Goal: Task Accomplishment & Management: Use online tool/utility

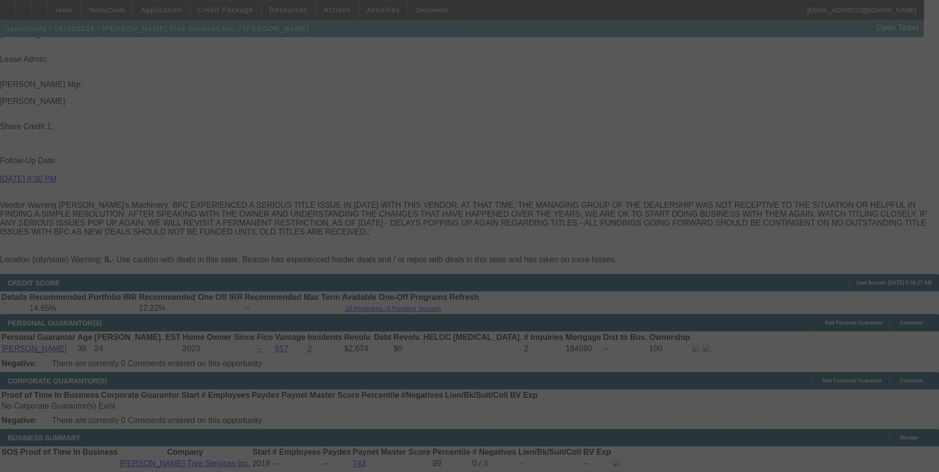
scroll to position [1401, 0]
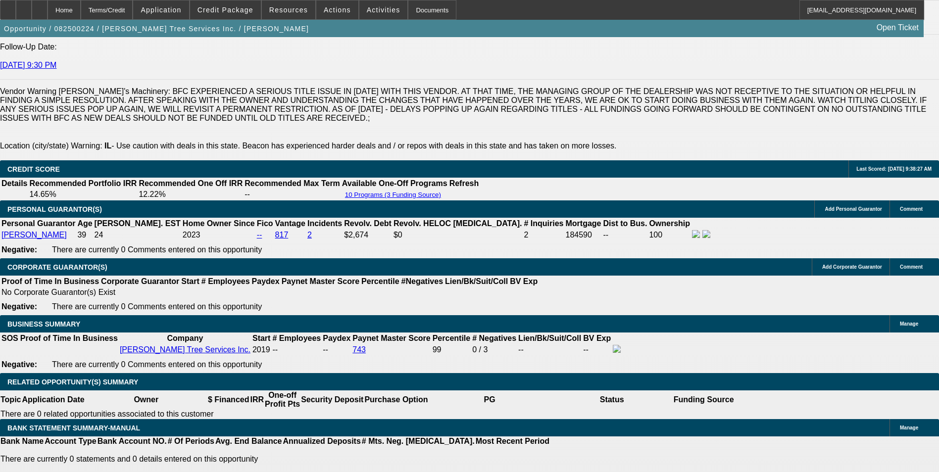
select select "0"
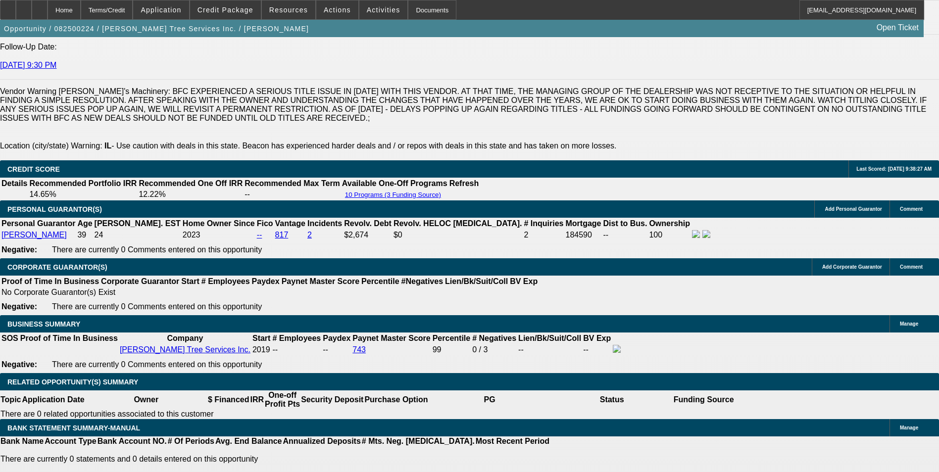
select select "0"
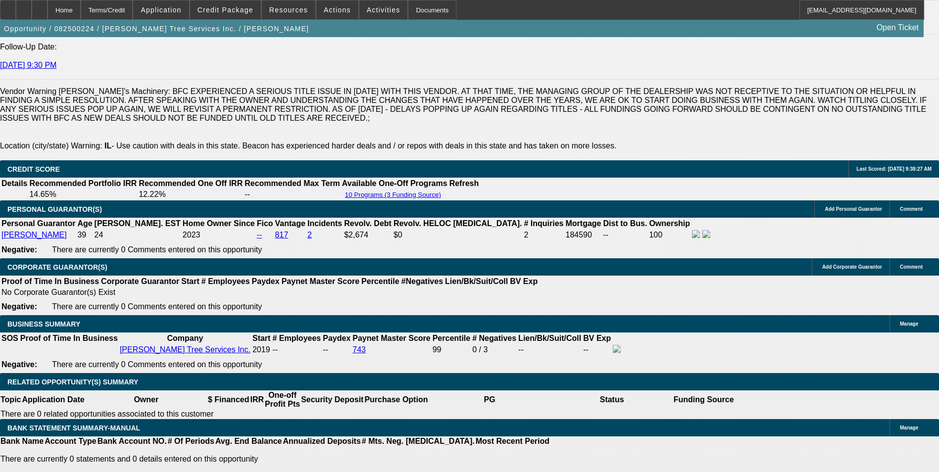
select select "0"
select select "1"
select select "6"
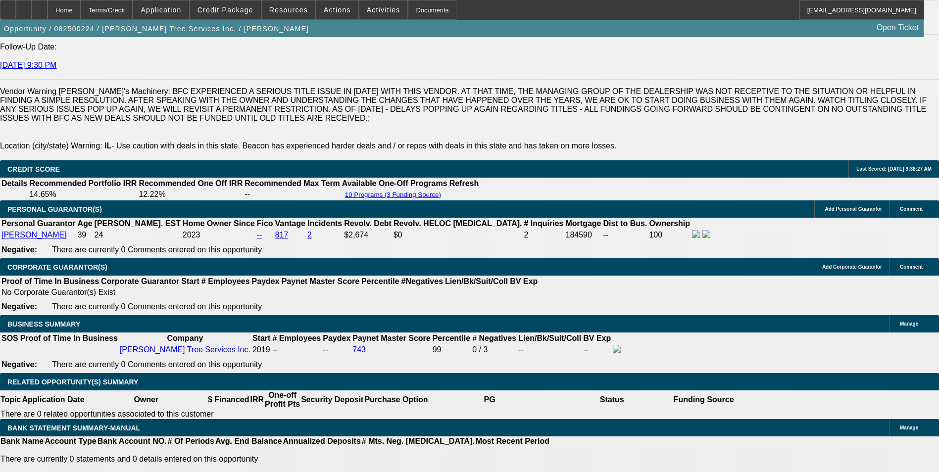
select select "1"
select select "6"
select select "1"
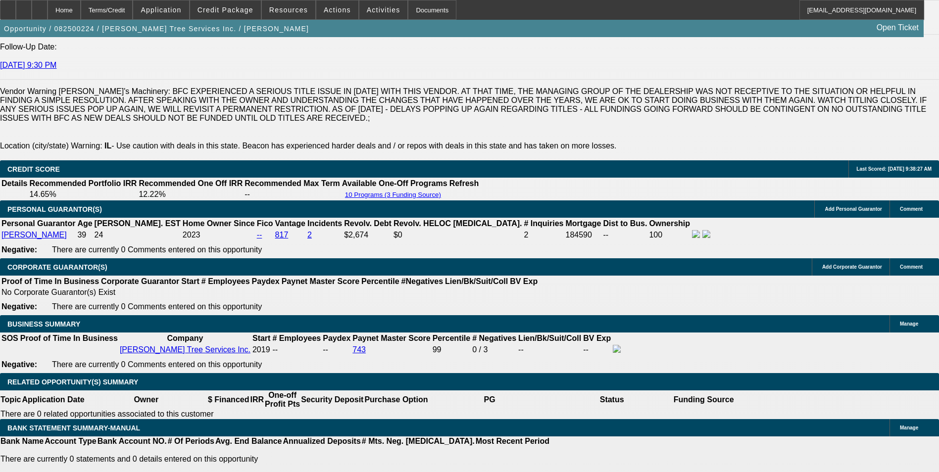
select select "6"
select select "1"
select select "3"
select select "6"
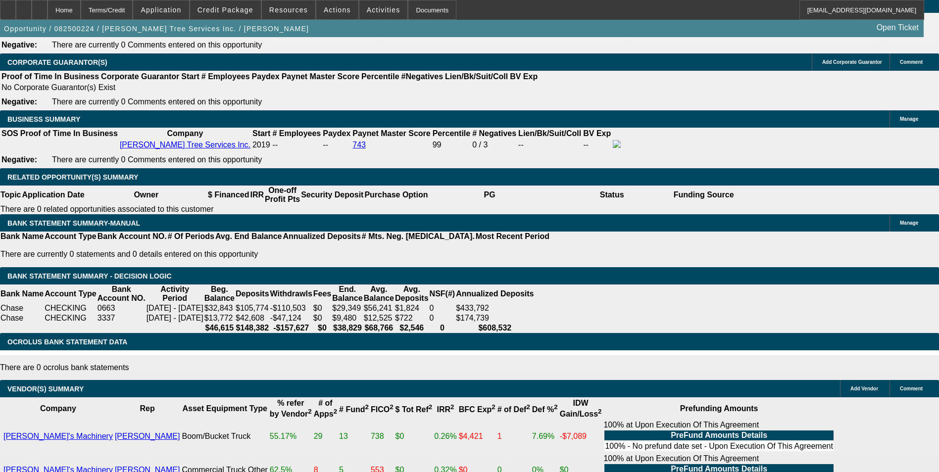
scroll to position [99, 0]
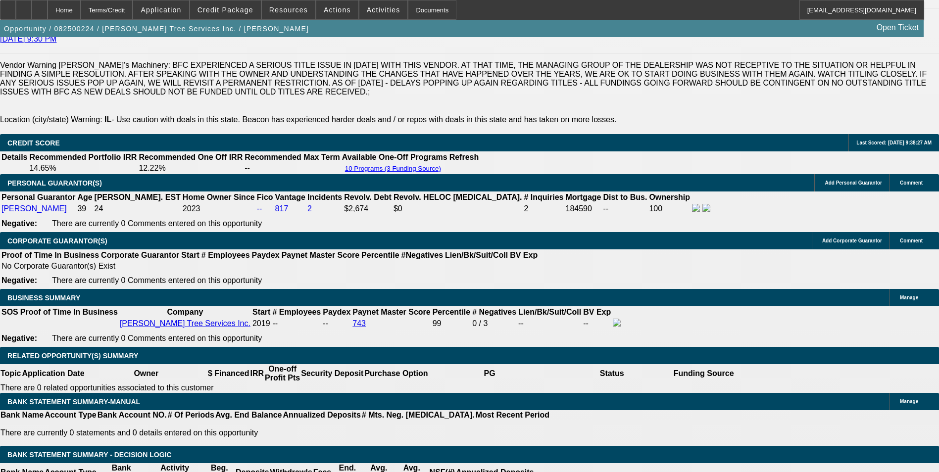
scroll to position [1309, 0]
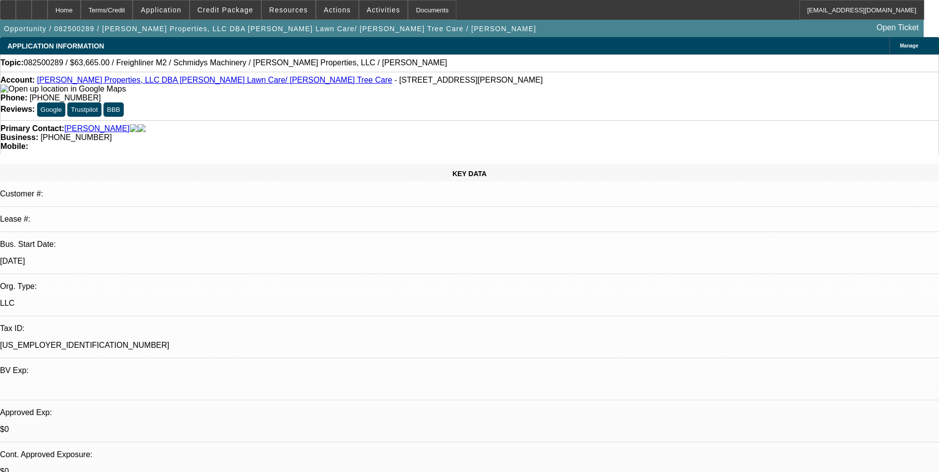
select select "0"
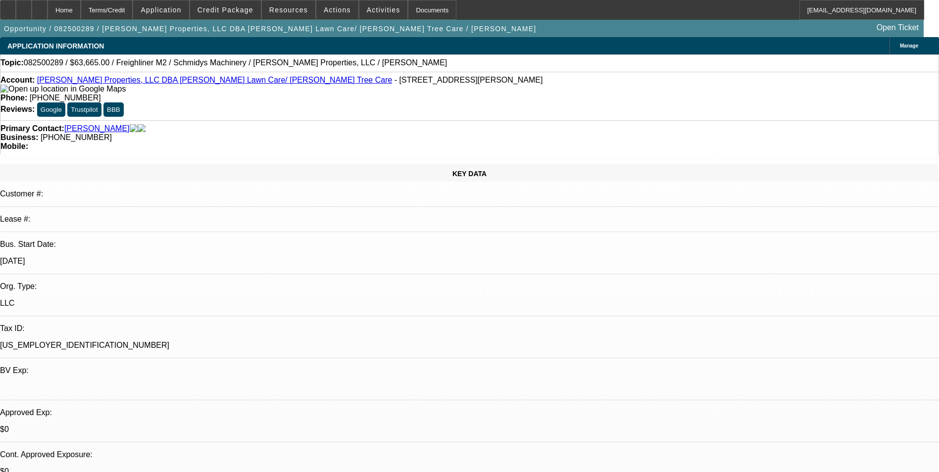
select select "0"
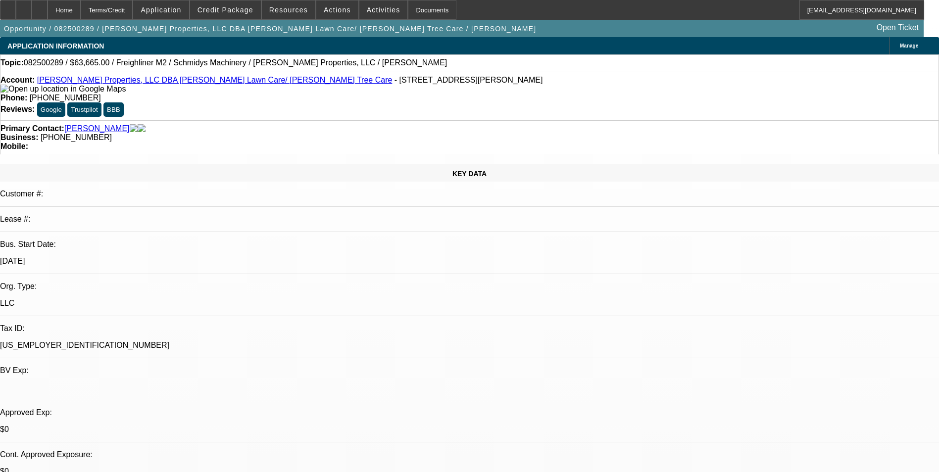
select select "0"
select select "1"
select select "6"
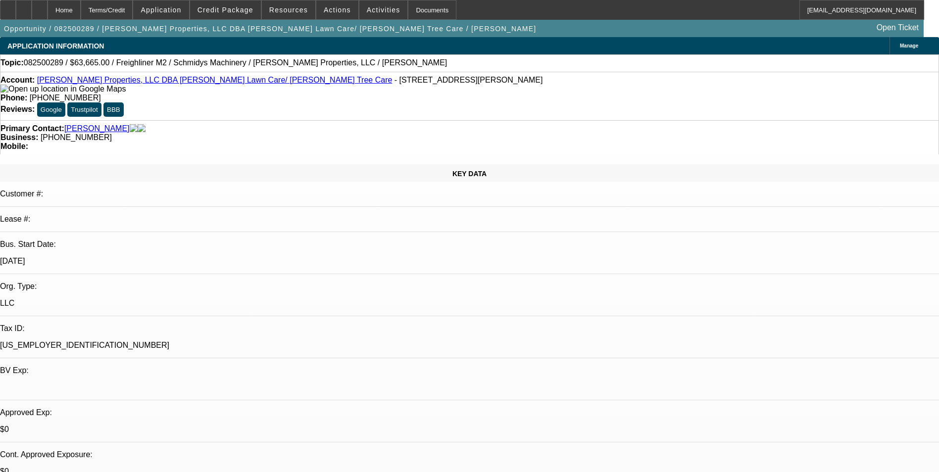
select select "1"
select select "6"
select select "1"
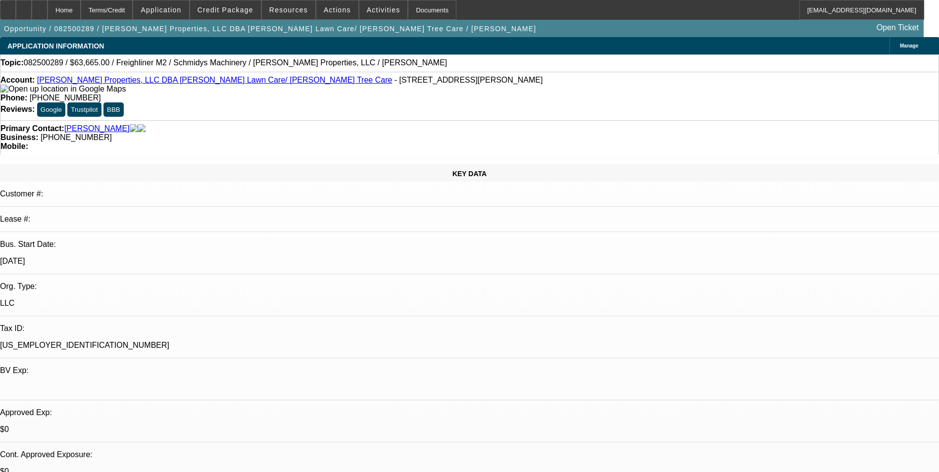
select select "6"
select select "1"
select select "6"
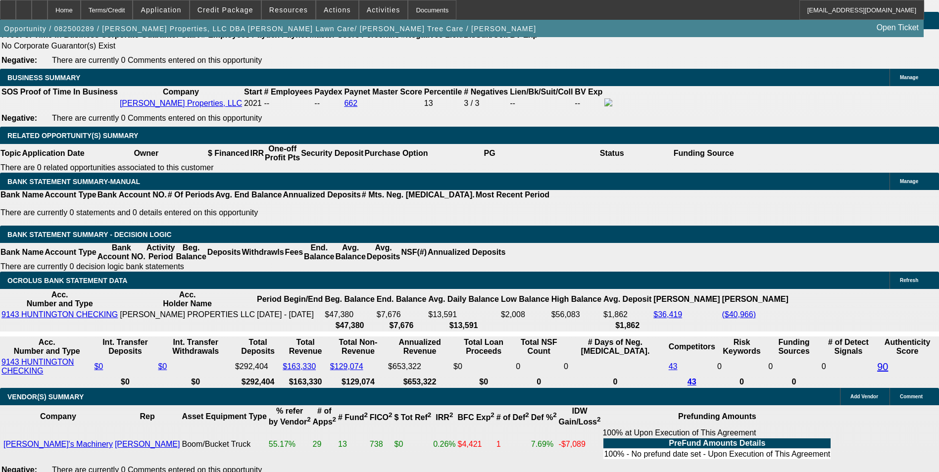
scroll to position [1634, 0]
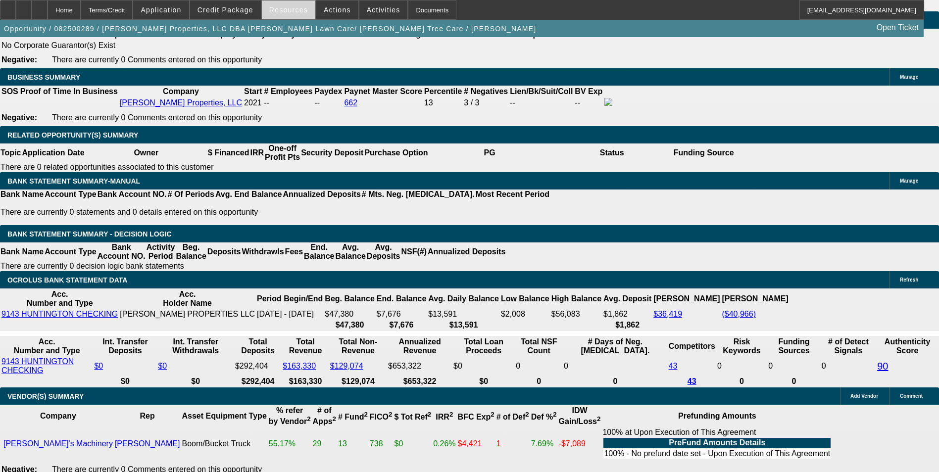
click at [276, 12] on span "Resources" at bounding box center [288, 10] width 39 height 8
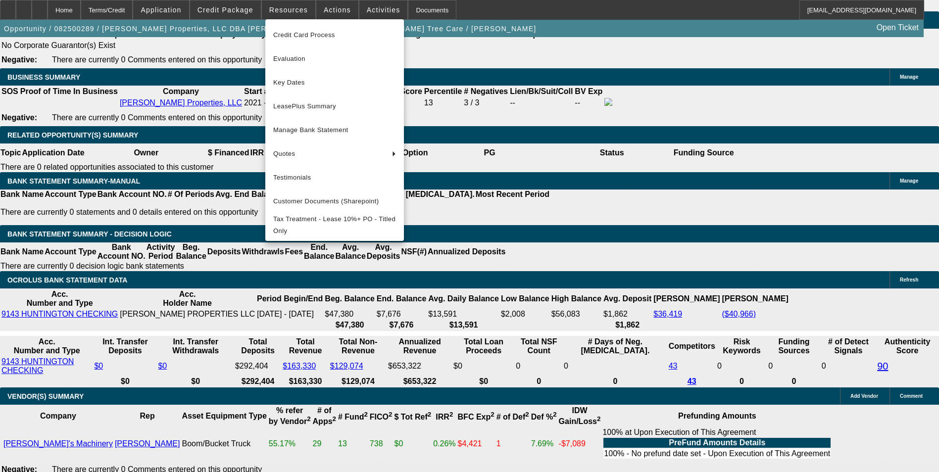
click at [290, 11] on div at bounding box center [469, 236] width 939 height 472
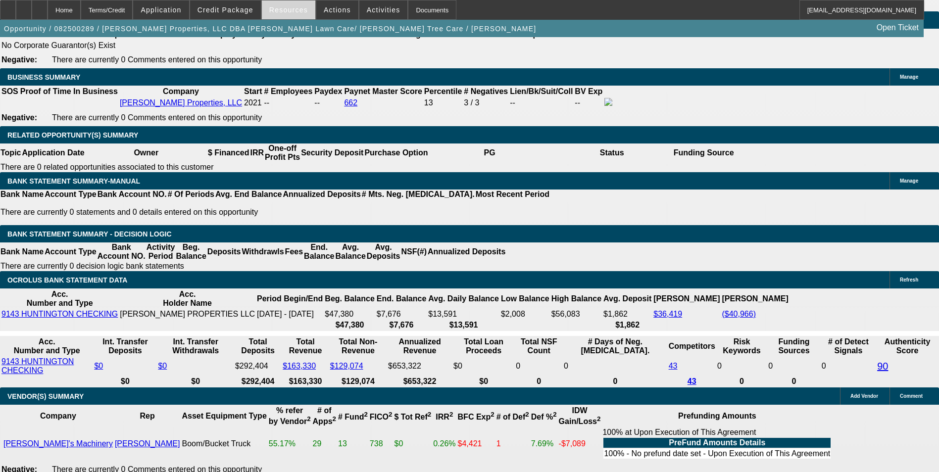
click at [285, 16] on span at bounding box center [288, 10] width 53 height 24
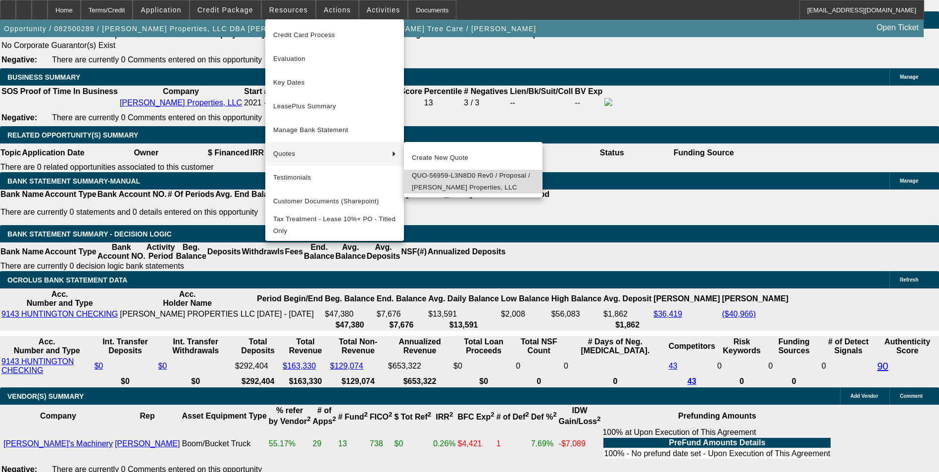
click at [441, 182] on span "QUO-56959-L3N8D0 Rev0 / Proposal / [PERSON_NAME] Properties, LLC" at bounding box center [473, 182] width 123 height 24
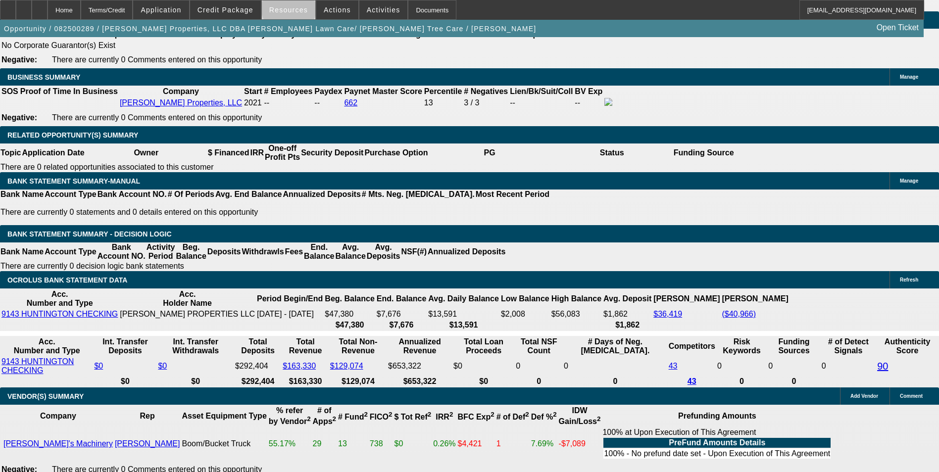
click at [293, 9] on span "Resources" at bounding box center [288, 10] width 39 height 8
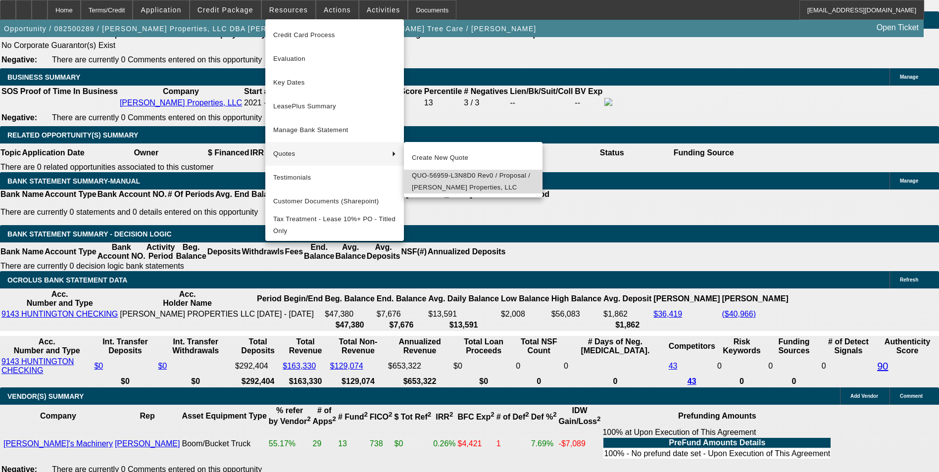
click at [453, 183] on span "QUO-56959-L3N8D0 Rev0 / Proposal / [PERSON_NAME] Properties, LLC" at bounding box center [473, 182] width 123 height 24
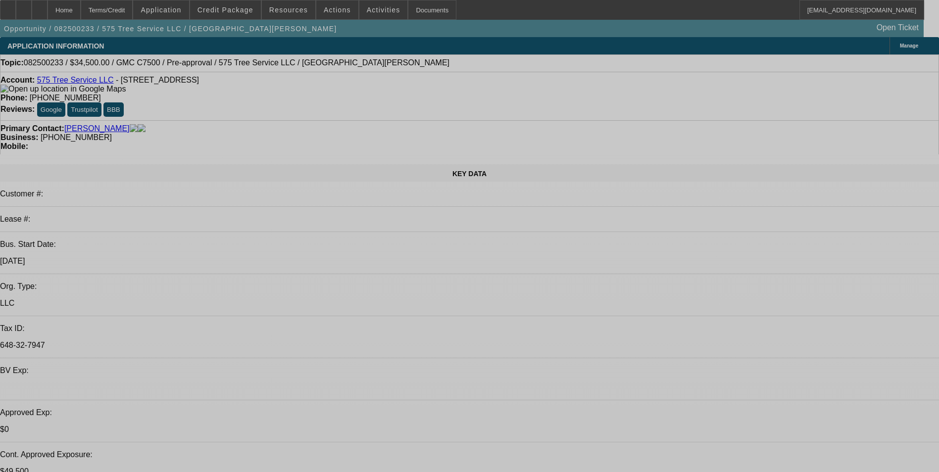
select select "0"
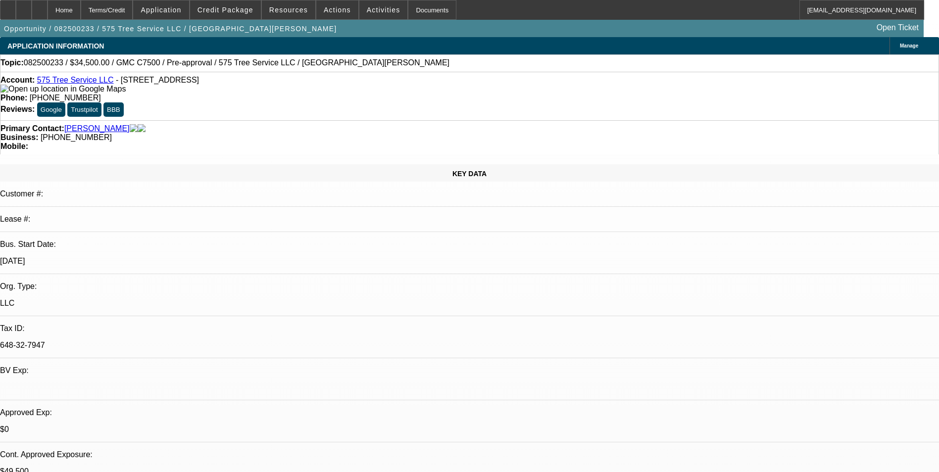
select select "2"
select select "0"
select select "2"
select select "0"
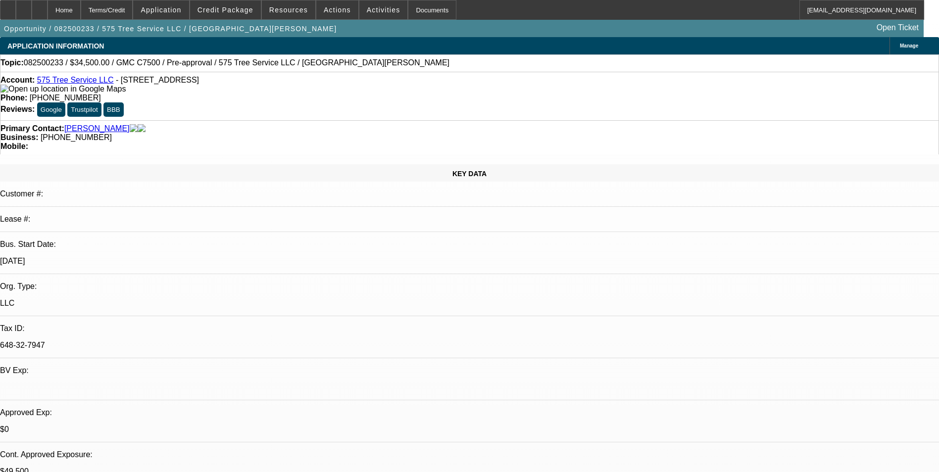
select select "0"
select select "2"
select select "0"
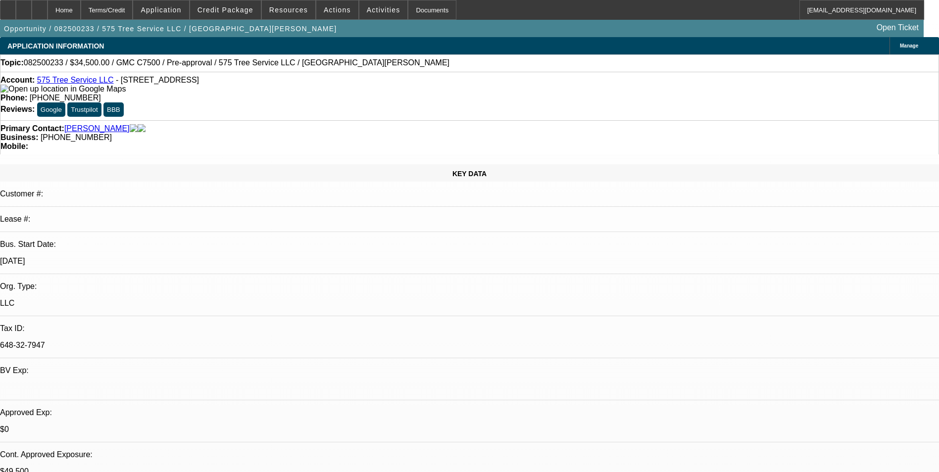
select select "0"
select select "1"
select select "2"
select select "6"
select select "1"
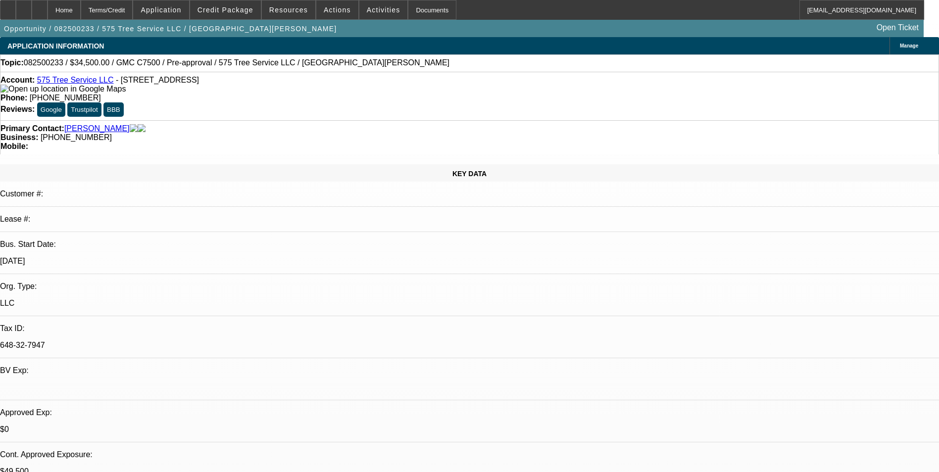
select select "2"
select select "6"
select select "1"
select select "2"
select select "6"
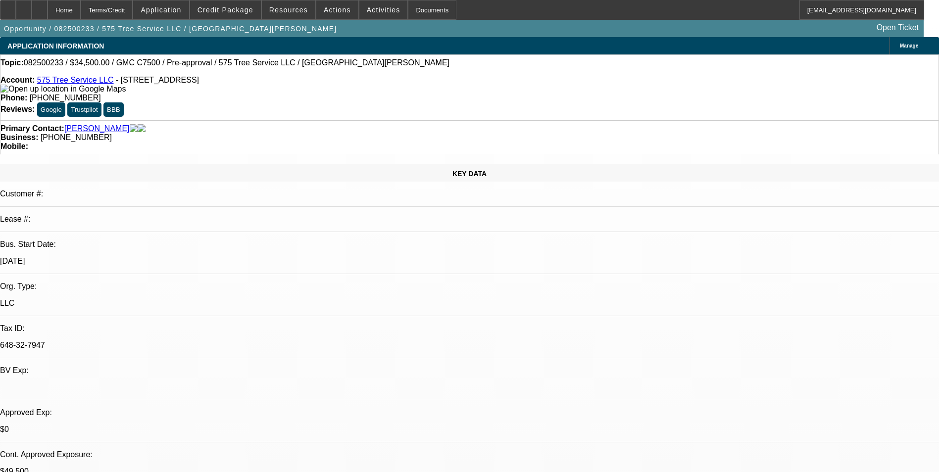
select select "1"
select select "6"
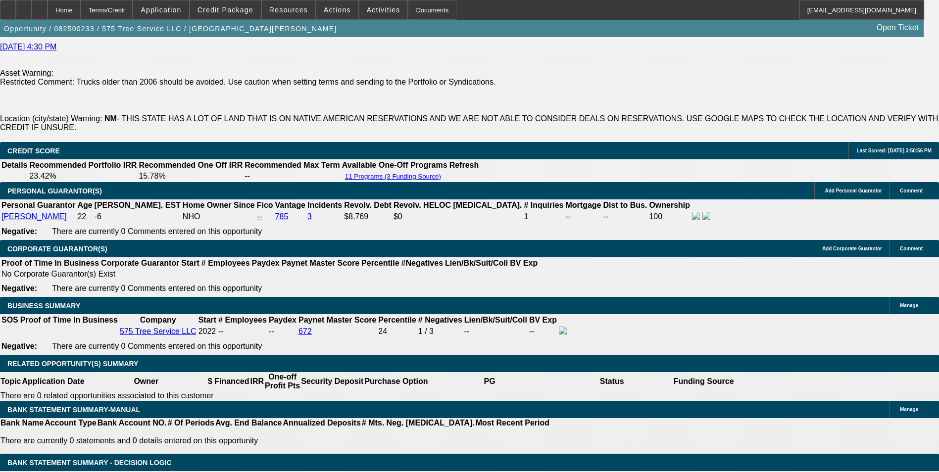
scroll to position [1634, 0]
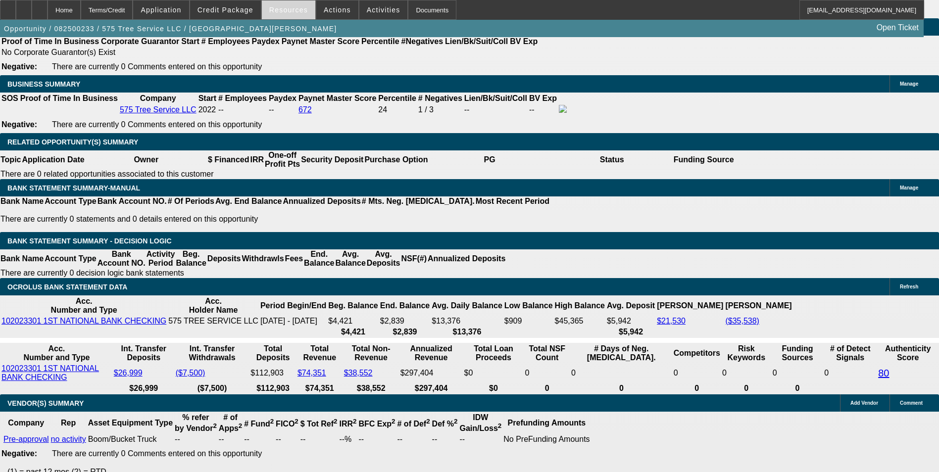
click at [291, 10] on span "Resources" at bounding box center [288, 10] width 39 height 8
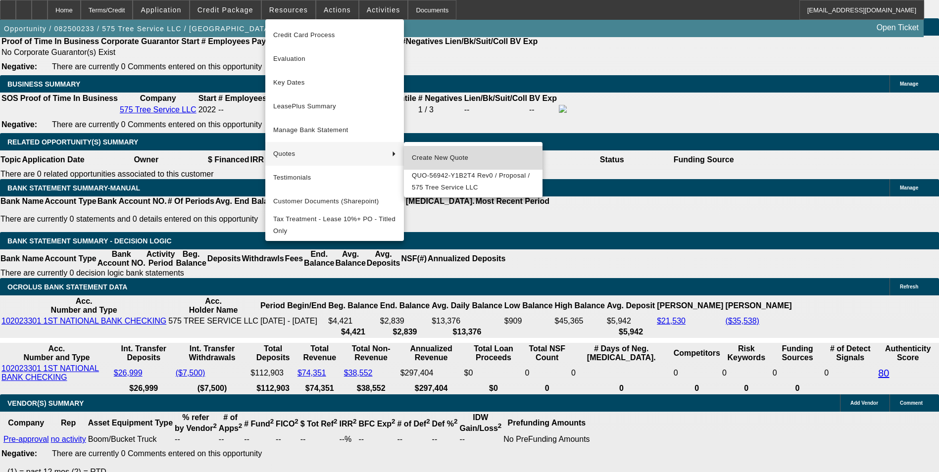
click at [445, 156] on span "Create New Quote" at bounding box center [473, 158] width 123 height 12
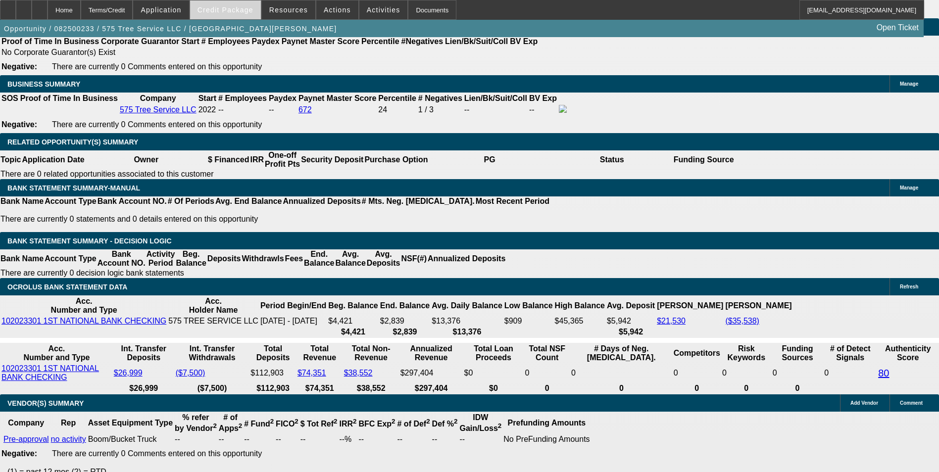
click at [248, 13] on span "Credit Package" at bounding box center [226, 10] width 56 height 8
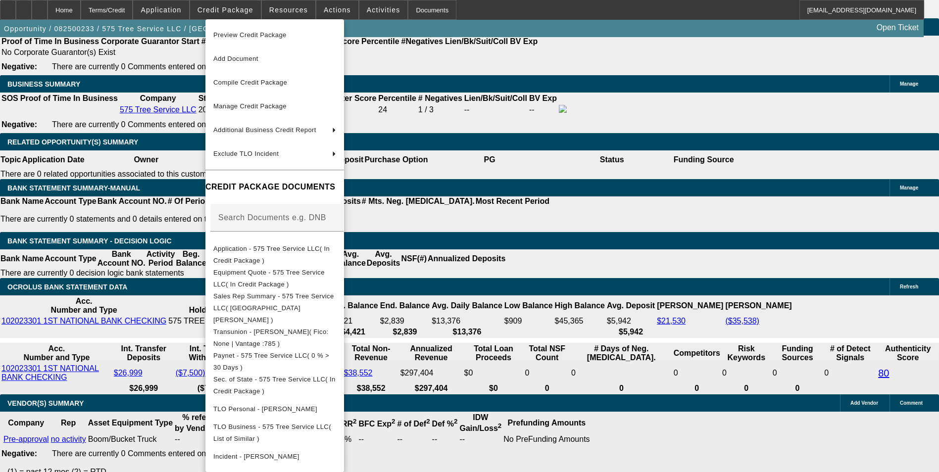
click at [287, 9] on div at bounding box center [469, 236] width 939 height 472
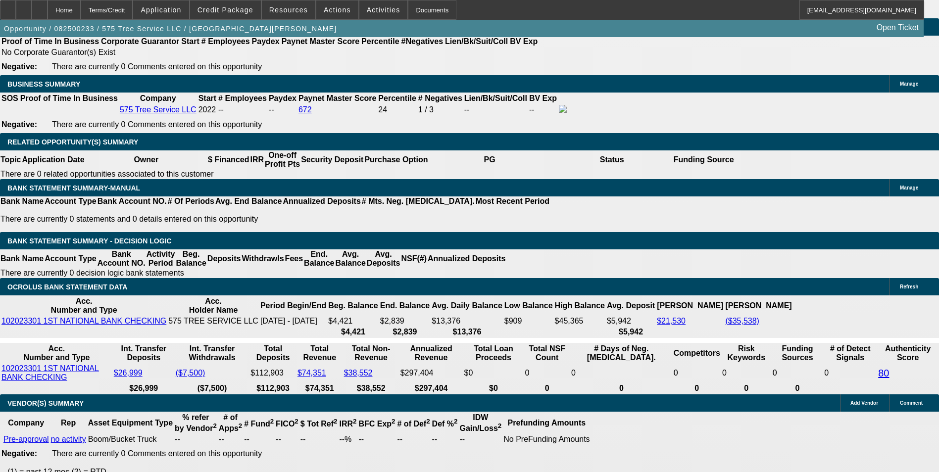
click at [287, 9] on span "Resources" at bounding box center [288, 10] width 39 height 8
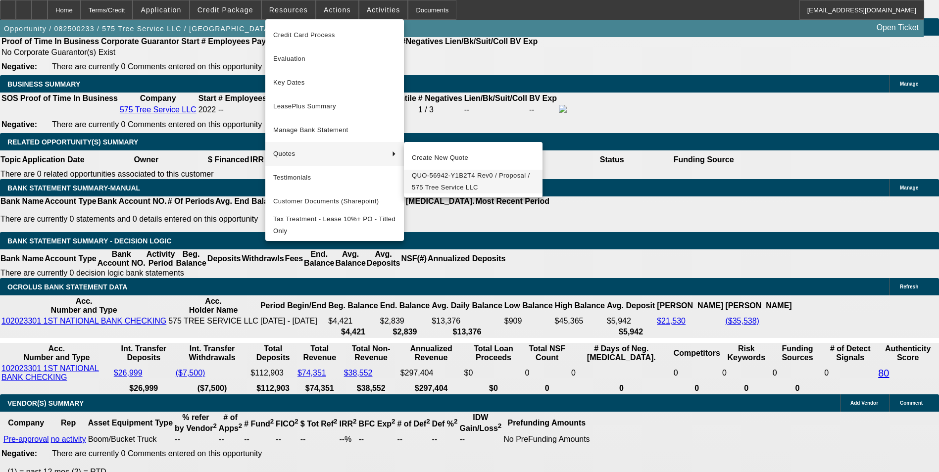
click at [437, 182] on span "QUO-56942-Y1B2T4 Rev0 / Proposal / 575 Tree Service LLC" at bounding box center [473, 182] width 123 height 24
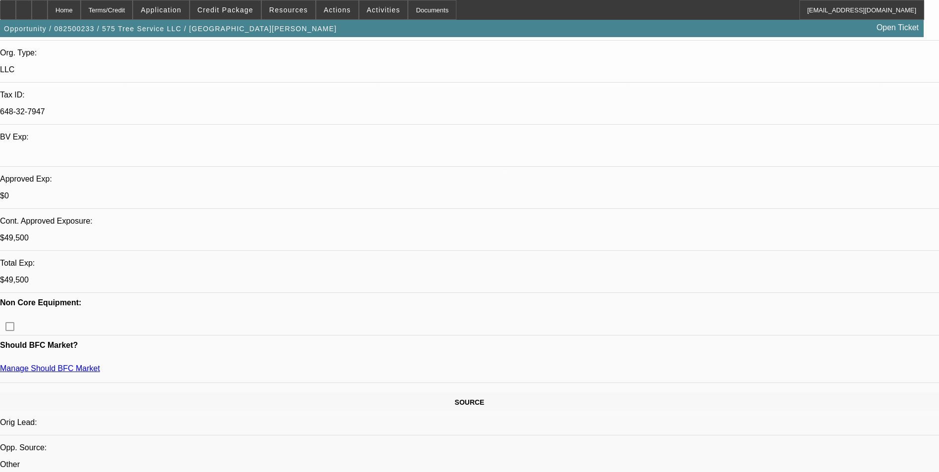
scroll to position [99, 0]
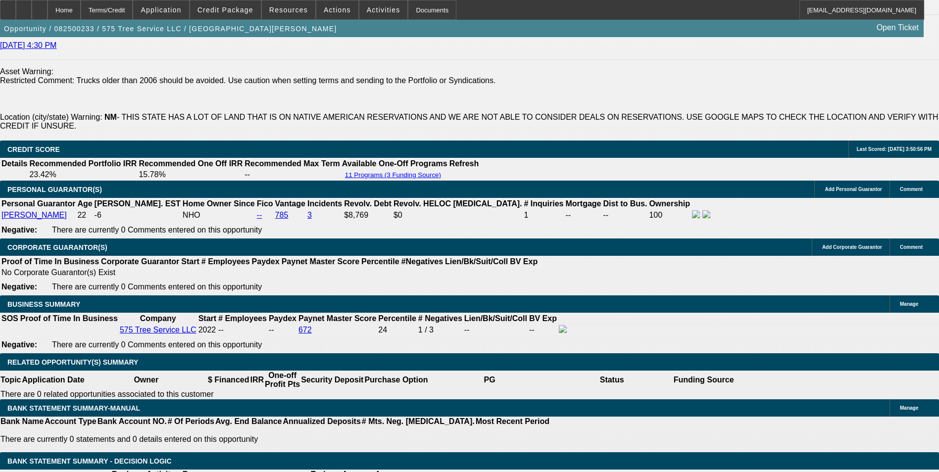
scroll to position [1436, 0]
